Goal: Find specific page/section: Locate item on page

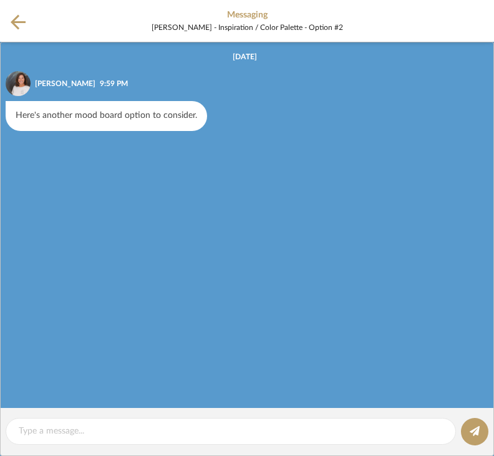
click at [15, 26] on icon at bounding box center [18, 21] width 15 height 15
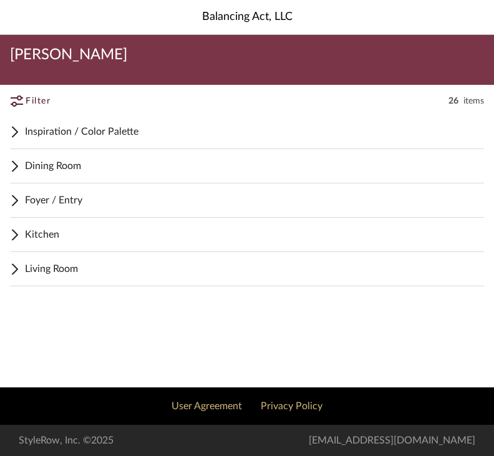
click at [39, 266] on span "Living Room" at bounding box center [254, 268] width 459 height 15
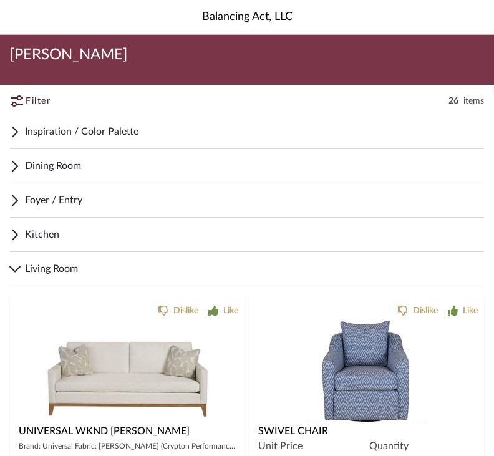
click at [16, 132] on icon at bounding box center [15, 131] width 7 height 11
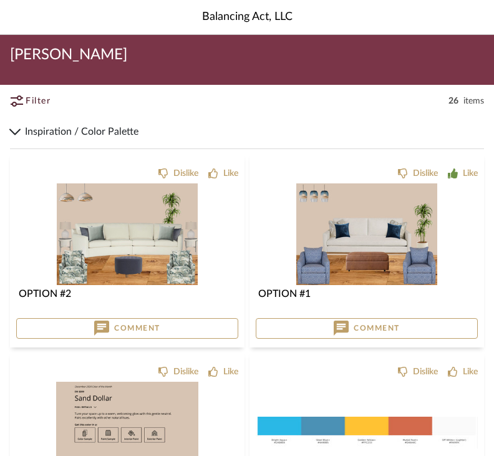
click at [92, 215] on img at bounding box center [127, 234] width 141 height 102
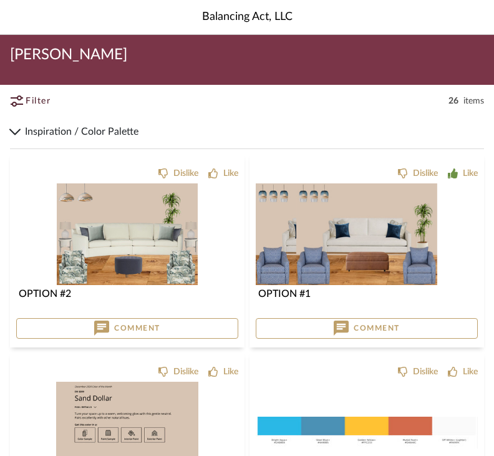
click at [320, 232] on img at bounding box center [366, 234] width 141 height 102
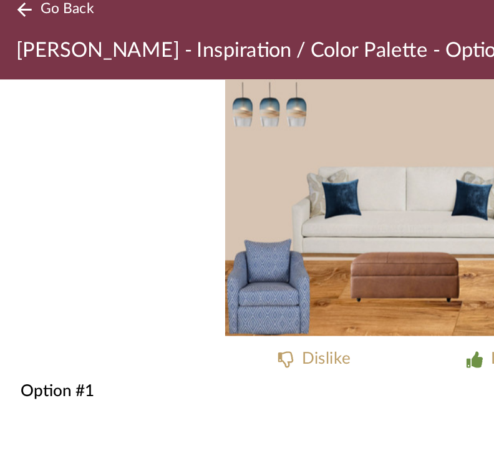
click at [13, 44] on icon at bounding box center [15, 48] width 10 height 9
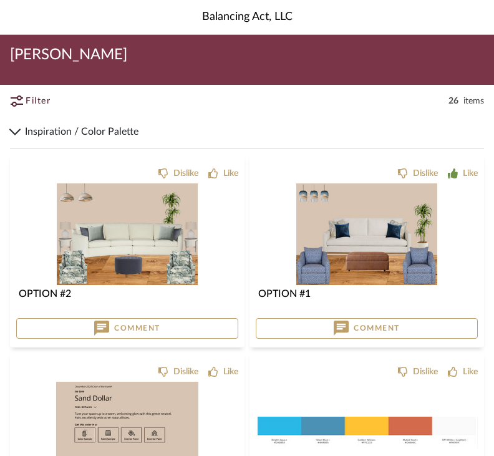
click at [127, 223] on img "0" at bounding box center [127, 234] width 141 height 102
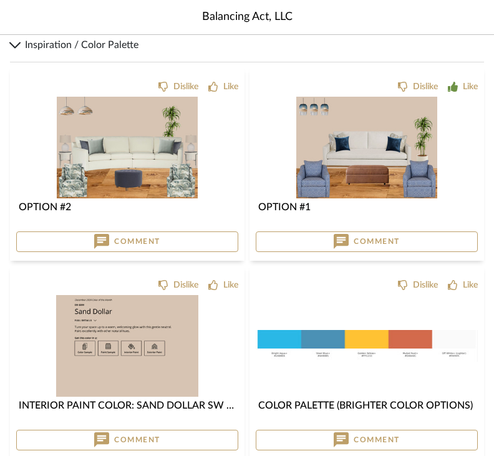
scroll to position [86, 0]
click at [85, 150] on img "0" at bounding box center [127, 148] width 141 height 102
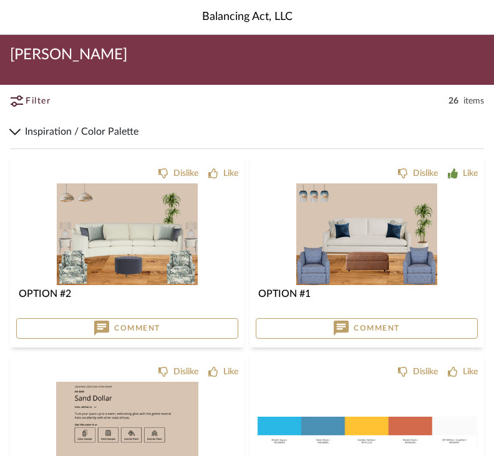
click at [66, 189] on img "0" at bounding box center [127, 234] width 141 height 102
